Goal: Information Seeking & Learning: Learn about a topic

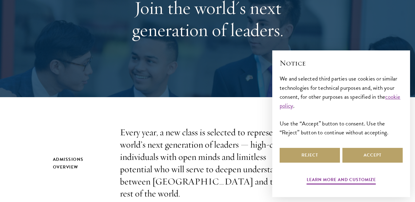
scroll to position [125, 0]
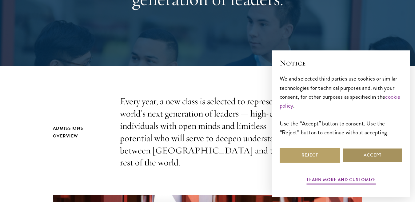
click at [376, 154] on button "Accept" at bounding box center [372, 155] width 60 height 15
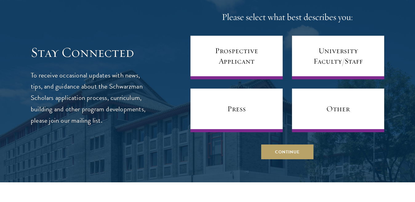
scroll to position [2407, 0]
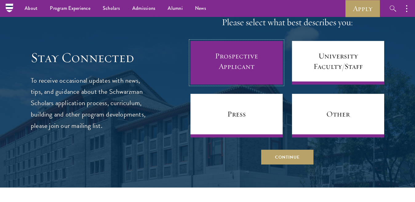
click at [260, 46] on link "Prospective Applicant" at bounding box center [236, 63] width 92 height 44
click at [250, 46] on link "Prospective Applicant" at bounding box center [236, 63] width 92 height 44
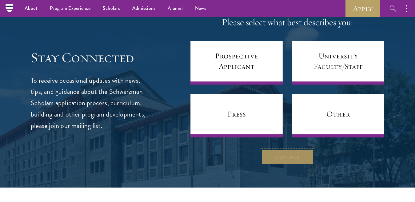
drag, startPoint x: 285, startPoint y: 145, endPoint x: 332, endPoint y: 37, distance: 117.9
click at [285, 150] on button "Continue" at bounding box center [287, 157] width 52 height 15
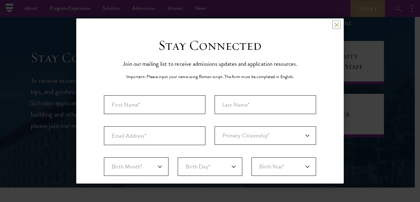
click at [334, 24] on button at bounding box center [336, 24] width 5 height 5
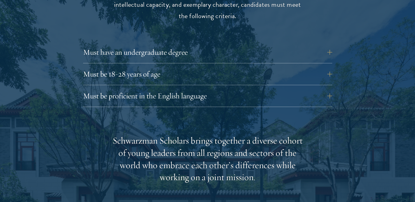
scroll to position [861, 0]
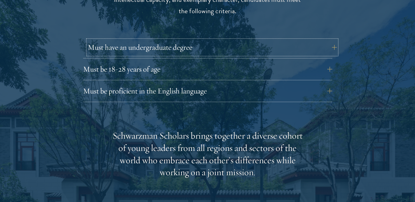
click at [330, 40] on button "Must have an undergraduate degree" at bounding box center [212, 47] width 249 height 15
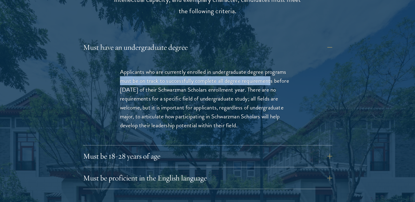
drag, startPoint x: 118, startPoint y: 68, endPoint x: 272, endPoint y: 72, distance: 153.2
click at [272, 72] on div "Applicants who are currently enrolled in undergraduate degree programs must be …" at bounding box center [207, 101] width 212 height 87
copy p "must be on track to successfully complete all degree requirement"
click at [331, 40] on button "Must have an undergraduate degree" at bounding box center [212, 47] width 249 height 15
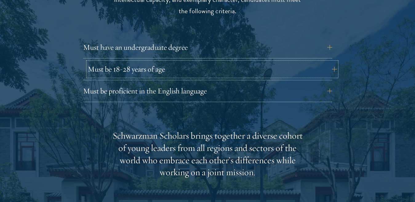
click at [177, 62] on button "Must be 18-28 years of age" at bounding box center [212, 69] width 249 height 15
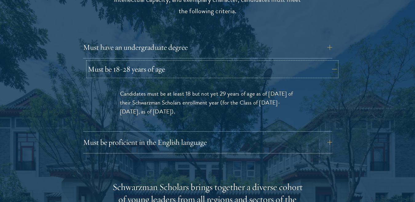
click at [205, 62] on button "Must be 18-28 years of age" at bounding box center [212, 69] width 249 height 15
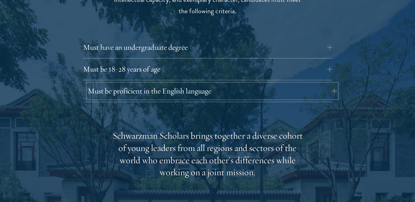
click at [235, 84] on button "Must be proficient in the English language" at bounding box center [212, 91] width 249 height 15
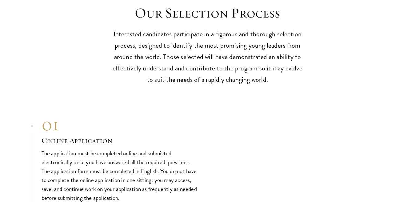
scroll to position [1886, 0]
